Goal: Browse casually: Explore the website without a specific task or goal

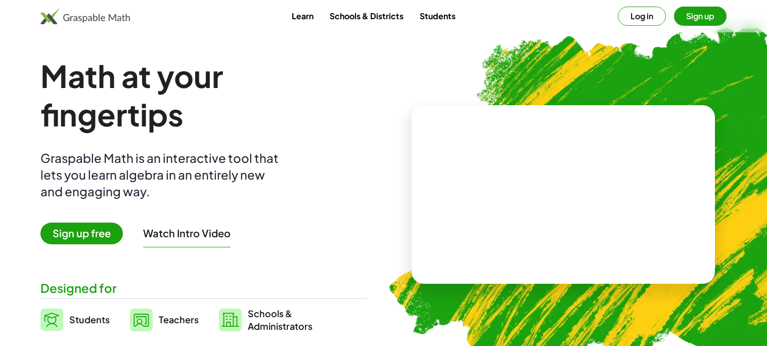
click at [495, 197] on video at bounding box center [563, 195] width 152 height 76
click at [552, 193] on div at bounding box center [565, 184] width 89 height 37
click at [584, 189] on div at bounding box center [565, 184] width 89 height 37
click at [563, 189] on div at bounding box center [565, 199] width 74 height 31
click at [646, 23] on button "Log in" at bounding box center [642, 16] width 48 height 19
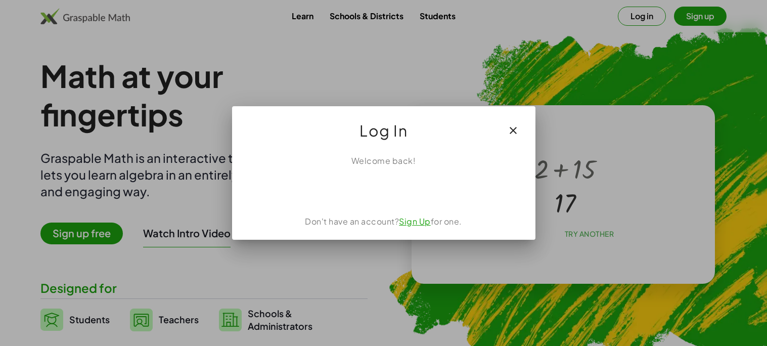
click at [518, 131] on icon "button" at bounding box center [513, 130] width 12 height 12
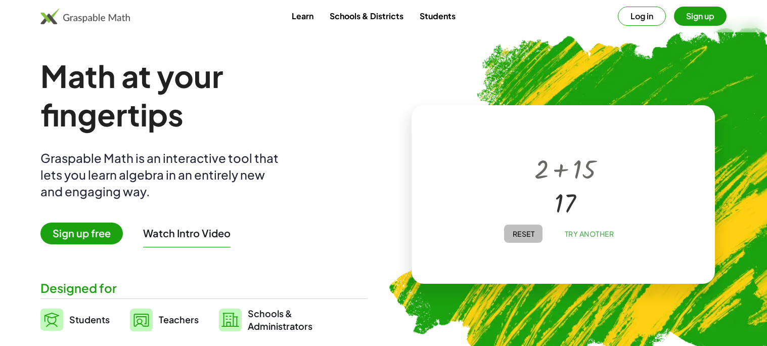
click at [520, 234] on span "Reset" at bounding box center [523, 233] width 22 height 9
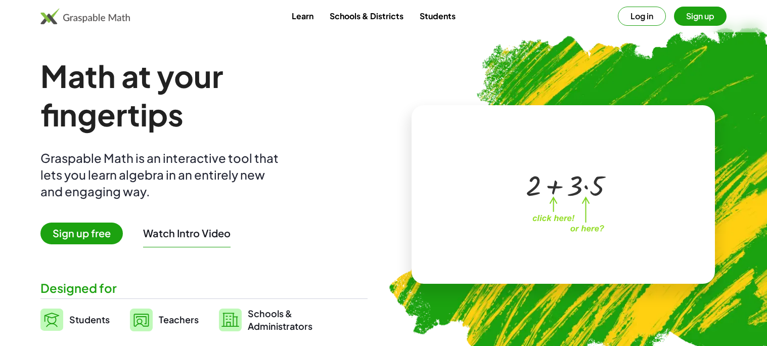
click at [552, 191] on div at bounding box center [565, 184] width 89 height 37
click at [588, 189] on div at bounding box center [565, 184] width 89 height 37
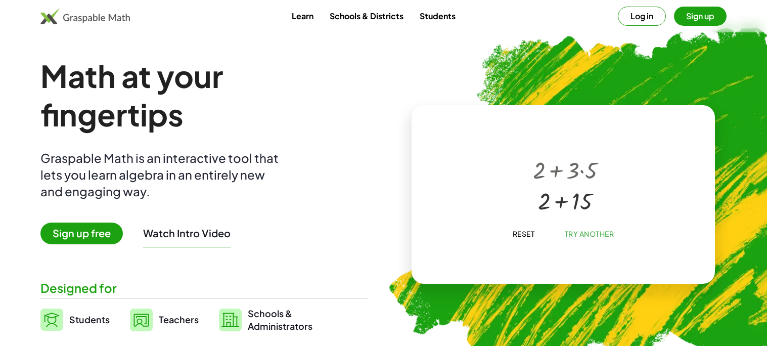
click at [563, 193] on div at bounding box center [565, 199] width 74 height 31
click at [581, 235] on span "Try Another" at bounding box center [589, 233] width 50 height 9
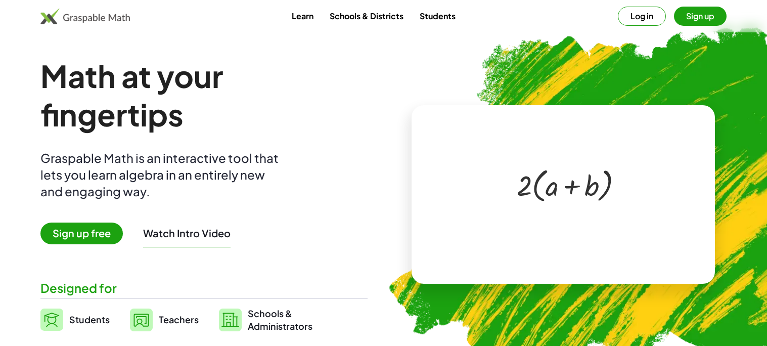
click at [541, 193] on div at bounding box center [565, 184] width 107 height 41
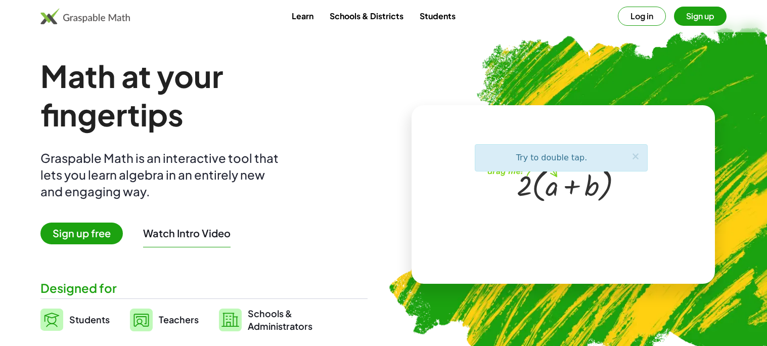
click at [541, 195] on div at bounding box center [565, 184] width 107 height 41
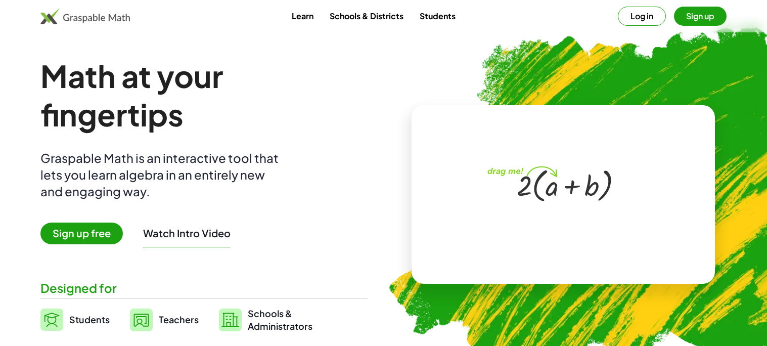
click at [541, 195] on div at bounding box center [565, 184] width 107 height 41
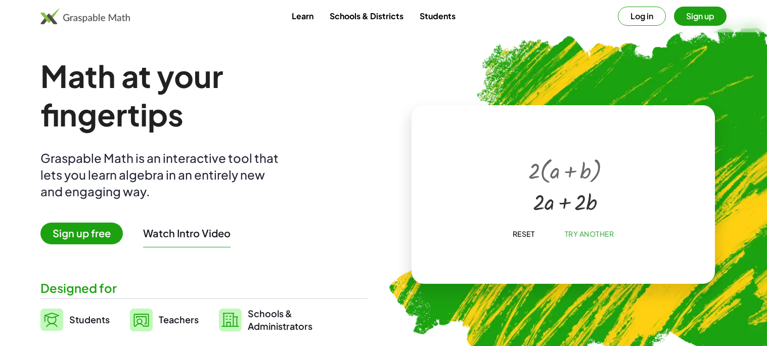
click at [562, 206] on div at bounding box center [564, 201] width 83 height 30
click at [561, 205] on div at bounding box center [564, 201] width 83 height 30
click at [560, 202] on div at bounding box center [564, 201] width 83 height 30
drag, startPoint x: 584, startPoint y: 205, endPoint x: 544, endPoint y: 203, distance: 40.0
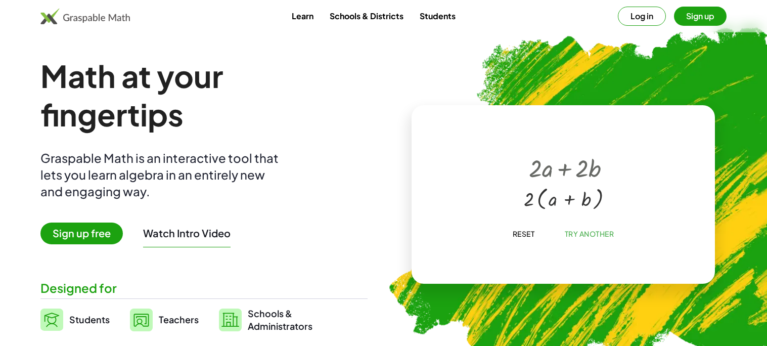
click at [551, 207] on div at bounding box center [565, 200] width 93 height 36
click at [569, 204] on div at bounding box center [565, 200] width 93 height 36
